Goal: Transaction & Acquisition: Purchase product/service

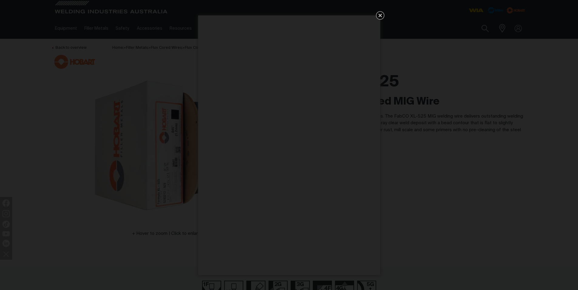
click at [378, 15] on icon "Get 5 WIA Welding Guides Free!" at bounding box center [380, 15] width 7 height 7
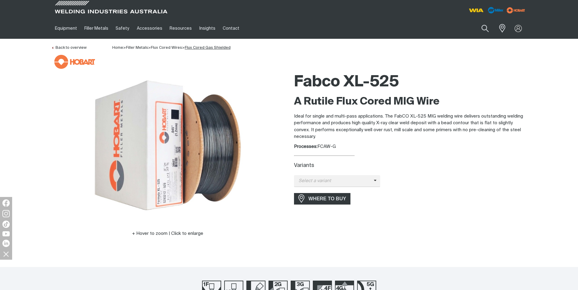
click at [205, 47] on link "Flux Cored Gas Shielded" at bounding box center [208, 48] width 46 height 4
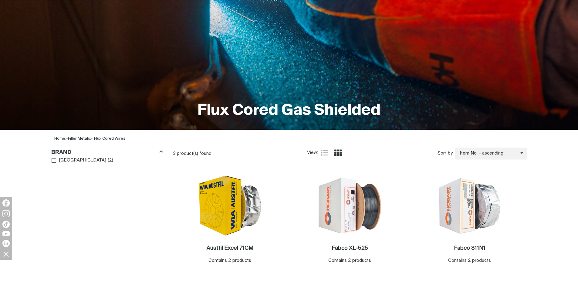
scroll to position [152, 0]
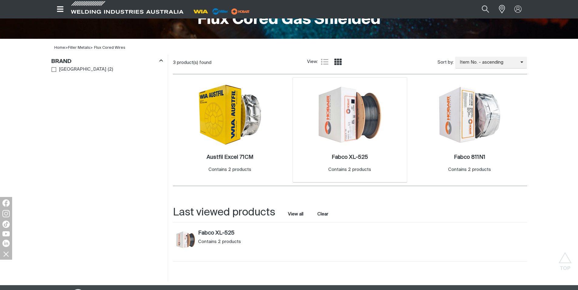
click at [337, 127] on img at bounding box center [349, 114] width 65 height 65
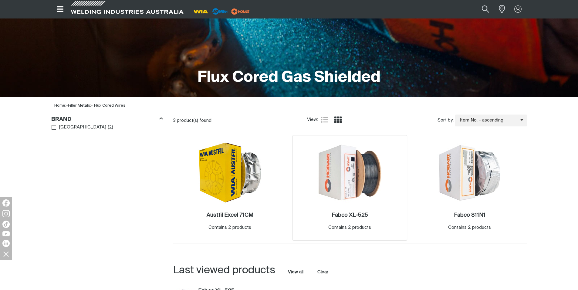
scroll to position [152, 0]
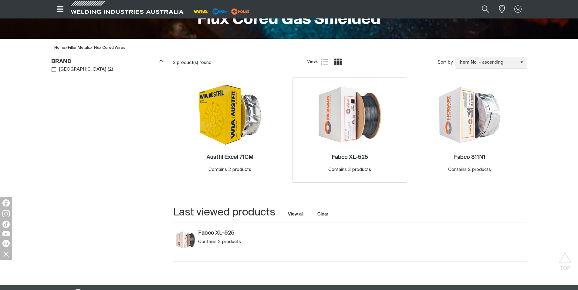
click at [363, 126] on img at bounding box center [349, 114] width 65 height 65
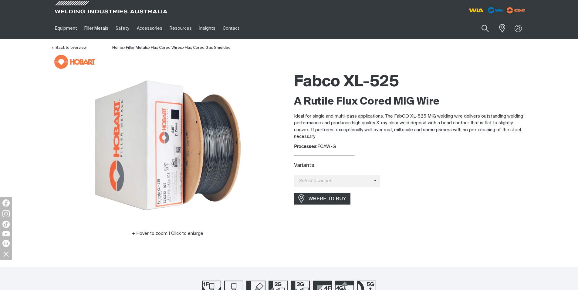
click at [337, 148] on div "Processes: FCAW-G" at bounding box center [410, 147] width 233 height 7
click at [358, 184] on span "Select a variant" at bounding box center [334, 181] width 80 height 7
click at [345, 193] on span "FabCo XL-525 - 1.2mm (15kg)" at bounding box center [337, 191] width 87 height 9
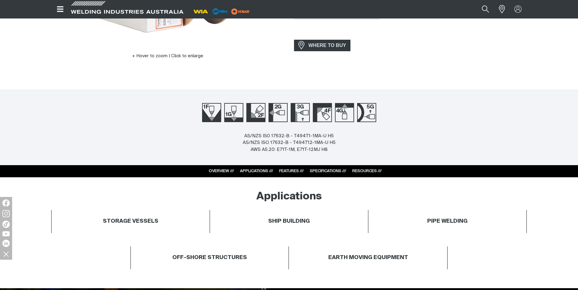
scroll to position [182, 0]
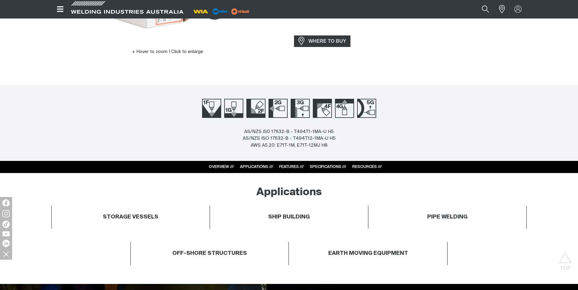
click at [331, 167] on link "SPECIFICATIONS ///" at bounding box center [328, 167] width 36 height 4
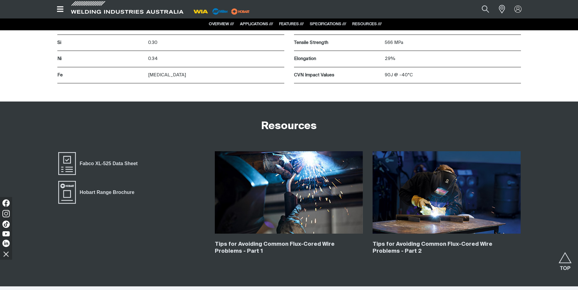
scroll to position [1457, 0]
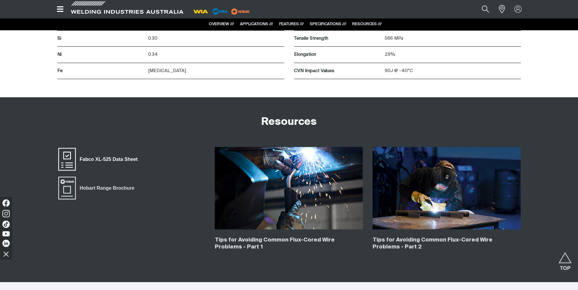
click at [74, 156] on span "Fabco XL-525 Data Sheet" at bounding box center [66, 159] width 19 height 24
